Goal: Task Accomplishment & Management: Complete application form

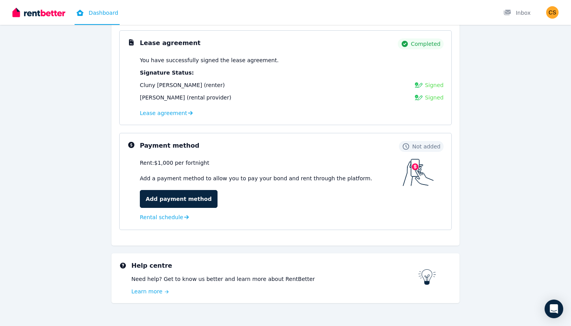
scroll to position [113, 0]
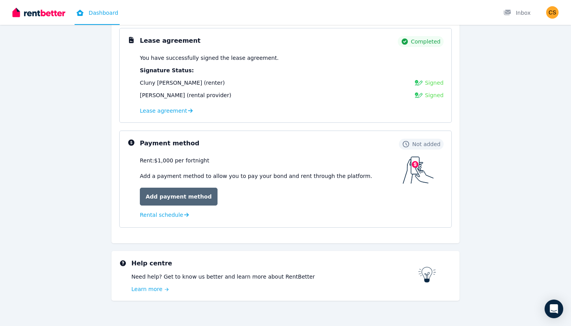
click at [171, 197] on link "Add payment method" at bounding box center [179, 197] width 78 height 18
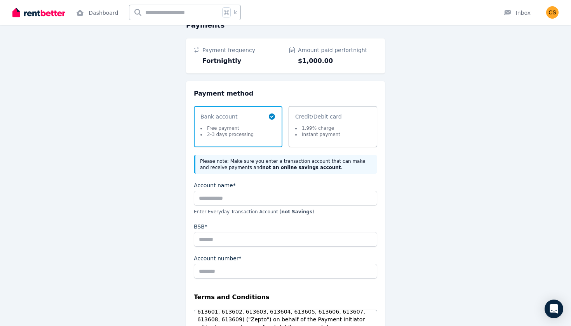
scroll to position [52, 0]
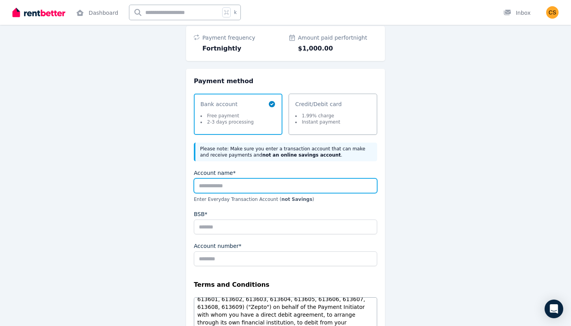
click at [221, 184] on input "Account name*" at bounding box center [285, 185] width 183 height 15
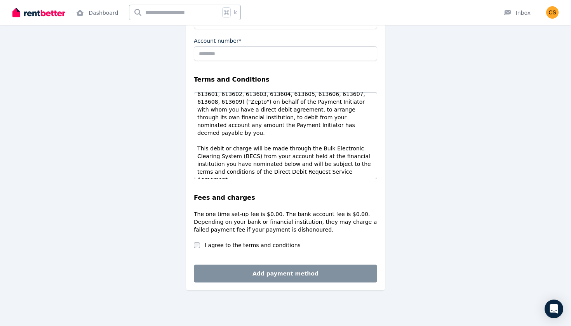
scroll to position [257, 0]
type input "**********"
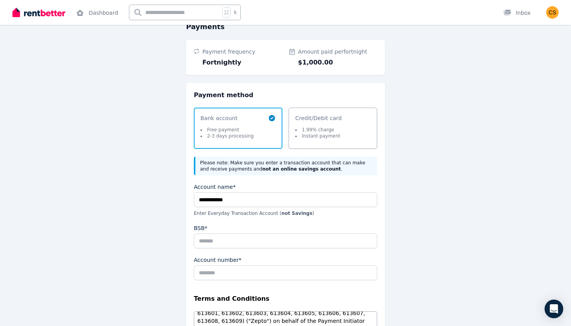
scroll to position [40, 0]
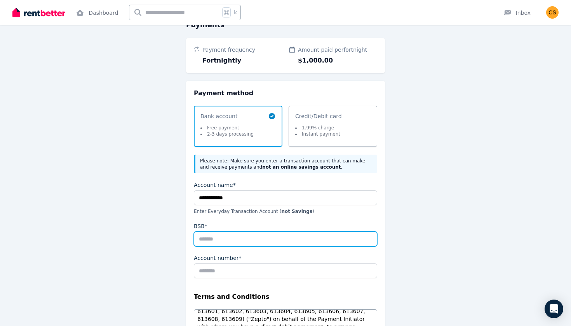
click at [221, 240] on input "BSB*" at bounding box center [285, 239] width 183 height 15
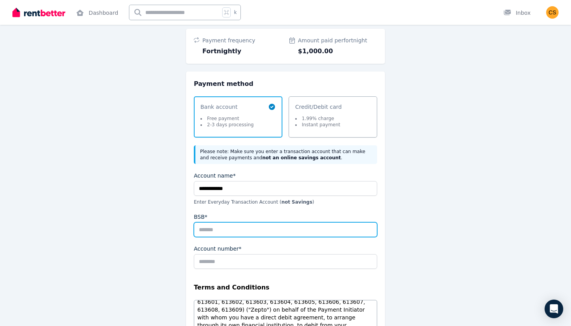
scroll to position [49, 0]
type input "******"
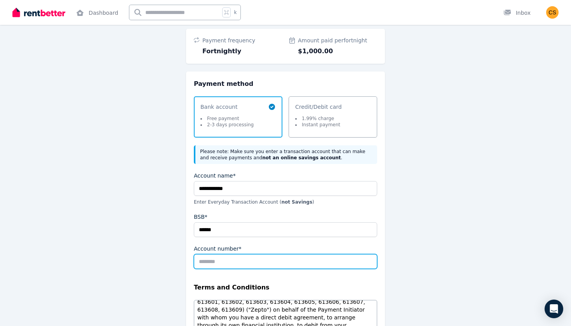
click at [223, 267] on input "Account number*" at bounding box center [285, 261] width 183 height 15
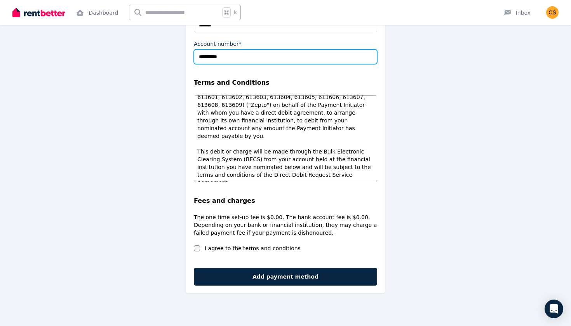
scroll to position [257, 0]
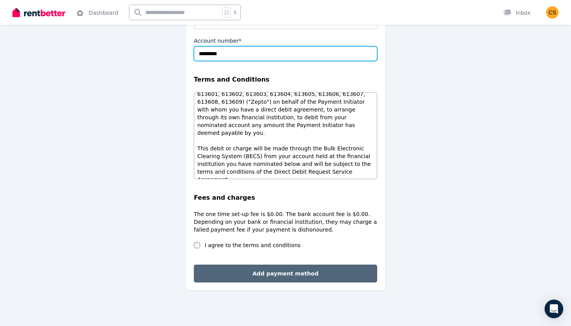
type input "*********"
click at [279, 270] on button "Add payment method" at bounding box center [285, 274] width 183 height 18
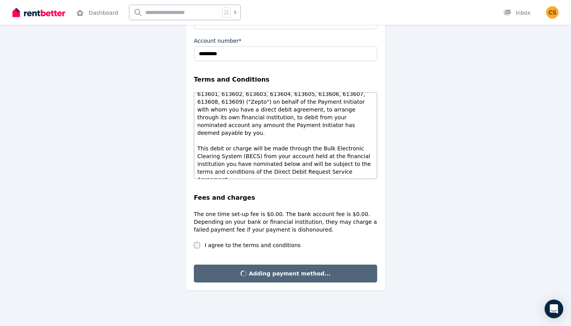
scroll to position [0, 0]
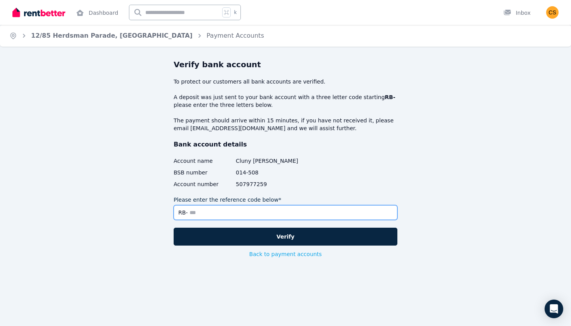
click at [212, 217] on input "Please enter the reference code below*" at bounding box center [286, 212] width 224 height 15
click at [239, 212] on input "Please enter the reference code below*" at bounding box center [286, 212] width 224 height 15
